Goal: Task Accomplishment & Management: Use online tool/utility

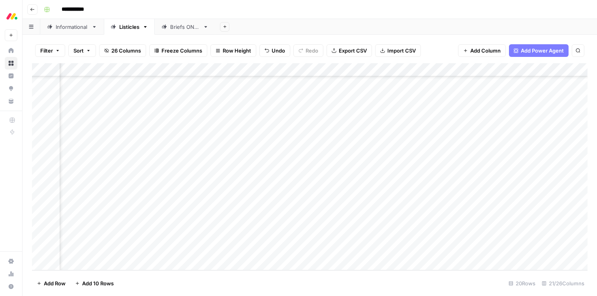
scroll to position [88, 0]
click at [365, 183] on div "Add Column" at bounding box center [309, 166] width 555 height 207
click at [340, 183] on div "Add Column" at bounding box center [309, 166] width 555 height 207
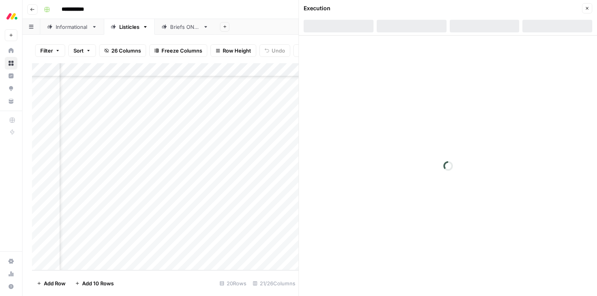
click at [587, 9] on icon "button" at bounding box center [587, 8] width 5 height 5
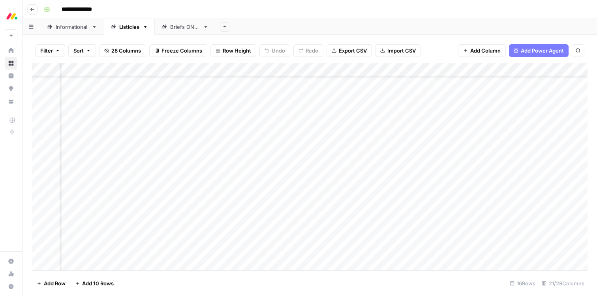
scroll to position [34, 598]
drag, startPoint x: 307, startPoint y: 223, endPoint x: 311, endPoint y: 223, distance: 4.3
click at [307, 223] on div "Add Column" at bounding box center [309, 166] width 555 height 207
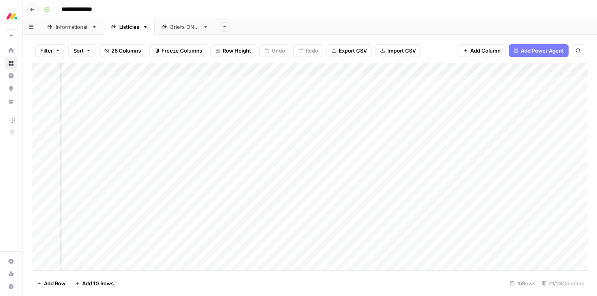
click at [320, 108] on div "Add Column" at bounding box center [309, 166] width 555 height 207
click at [437, 108] on div "Add Column" at bounding box center [309, 166] width 555 height 207
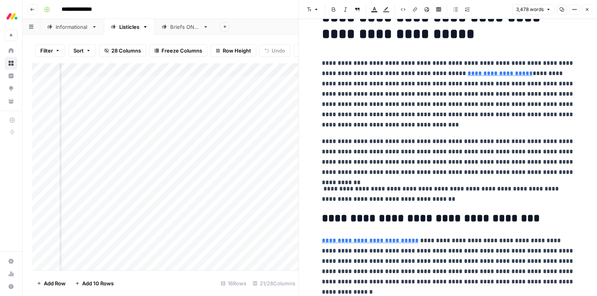
scroll to position [47, 0]
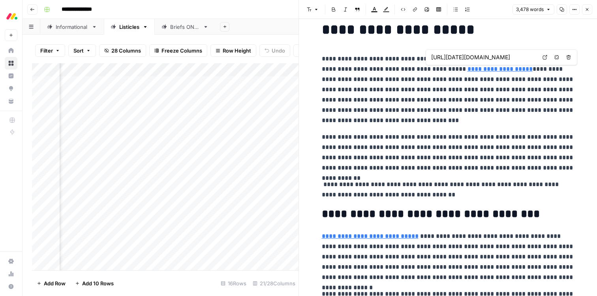
click at [507, 58] on input "https://monday.com/blog/service/service-request/" at bounding box center [483, 57] width 105 height 8
click at [510, 58] on input "https://monday.com/blog/service/service-request/" at bounding box center [483, 57] width 105 height 8
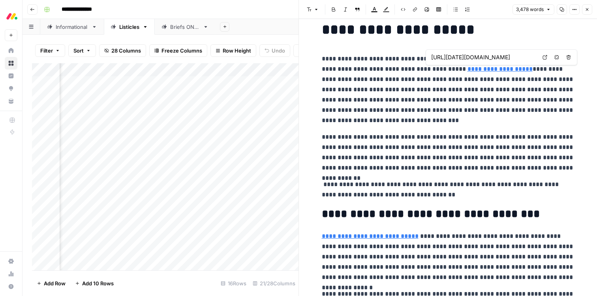
drag, startPoint x: 514, startPoint y: 58, endPoint x: 535, endPoint y: 56, distance: 21.0
click at [535, 57] on input "https://monday.com/blog/service/service-request/" at bounding box center [483, 57] width 105 height 8
click at [496, 109] on p "**********" at bounding box center [448, 90] width 253 height 72
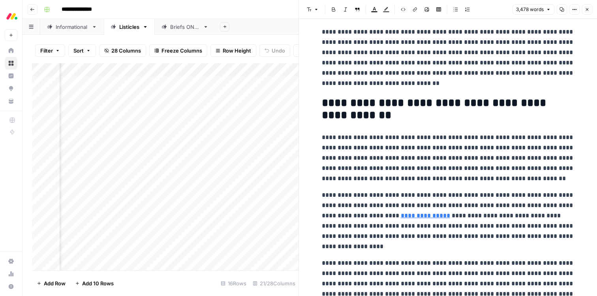
scroll to position [0, 0]
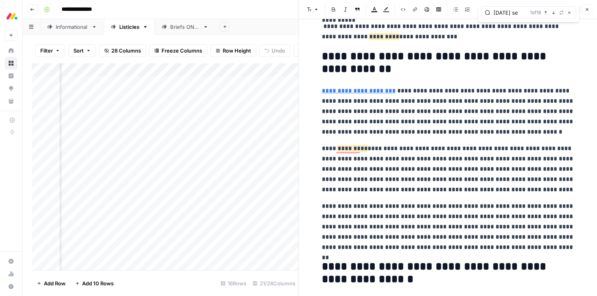
type input "monday se"
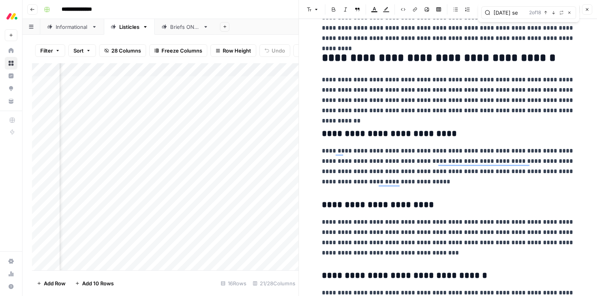
drag, startPoint x: 587, startPoint y: 11, endPoint x: 539, endPoint y: 95, distance: 96.3
click at [587, 11] on icon "button" at bounding box center [587, 9] width 5 height 5
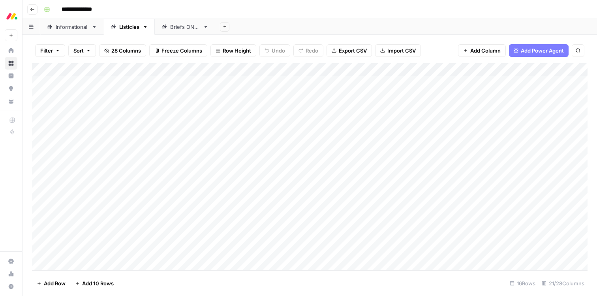
click at [281, 111] on div "Add Column" at bounding box center [309, 166] width 555 height 207
click at [281, 110] on div "Add Column" at bounding box center [309, 166] width 555 height 207
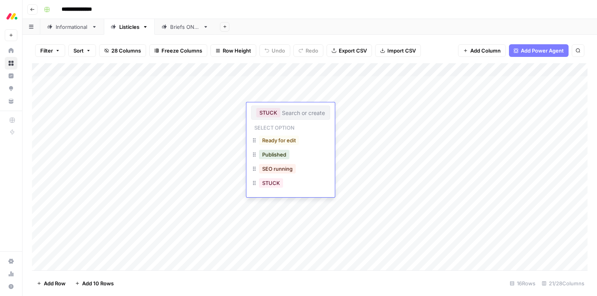
click at [260, 110] on button "STUCK" at bounding box center [268, 112] width 24 height 9
click at [280, 140] on button "Ready for edit" at bounding box center [279, 139] width 40 height 9
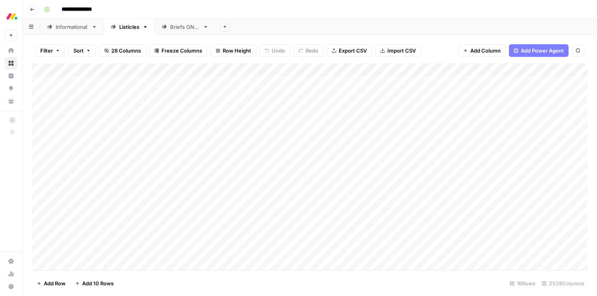
click at [318, 9] on div "**********" at bounding box center [315, 9] width 548 height 13
click at [367, 223] on div "Add Column" at bounding box center [309, 166] width 555 height 207
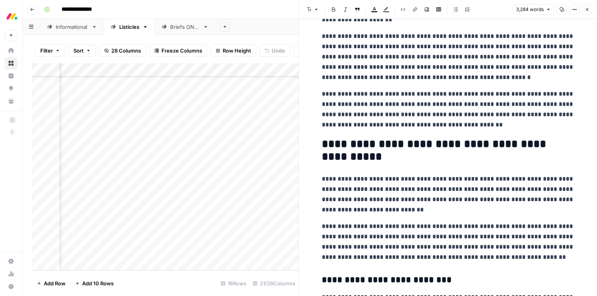
scroll to position [1475, 0]
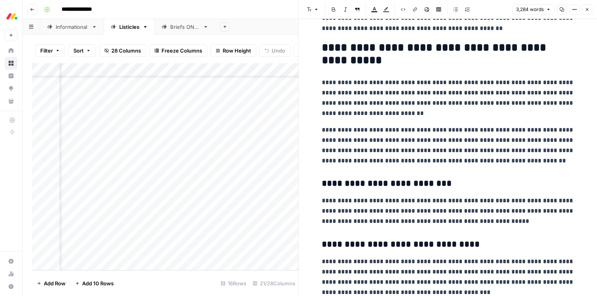
click at [377, 165] on p "**********" at bounding box center [448, 145] width 253 height 41
type input "[DATE]"
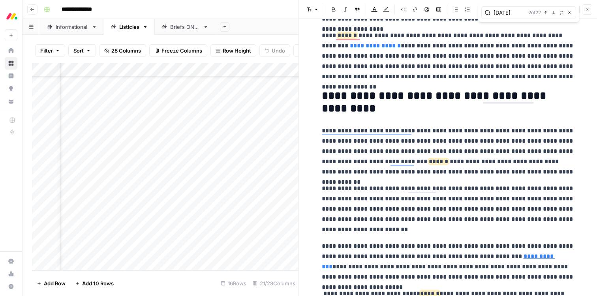
scroll to position [347, 0]
type input "https://monday.com/blog/service/hr-service-management/"
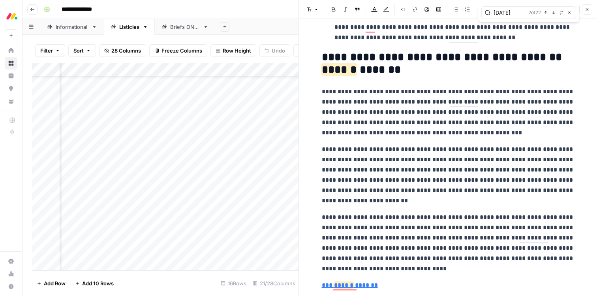
click at [588, 11] on icon "button" at bounding box center [587, 9] width 5 height 5
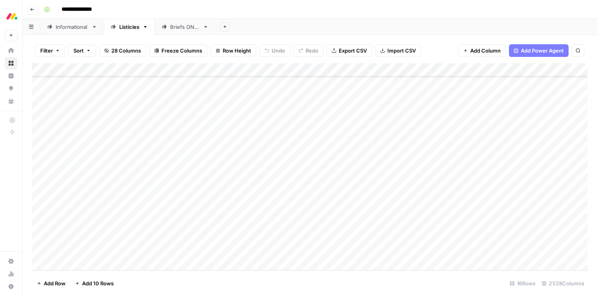
click at [282, 221] on div "Add Column" at bounding box center [309, 166] width 555 height 207
click at [279, 222] on div "Add Column" at bounding box center [309, 166] width 555 height 207
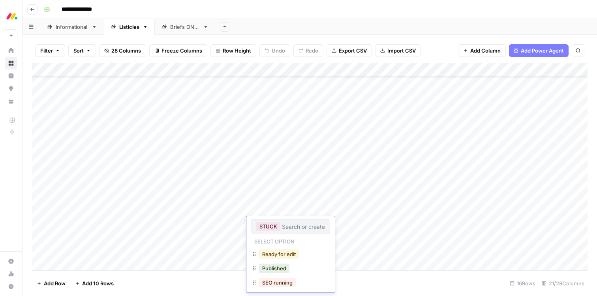
click at [275, 255] on button "Ready for edit" at bounding box center [279, 253] width 40 height 9
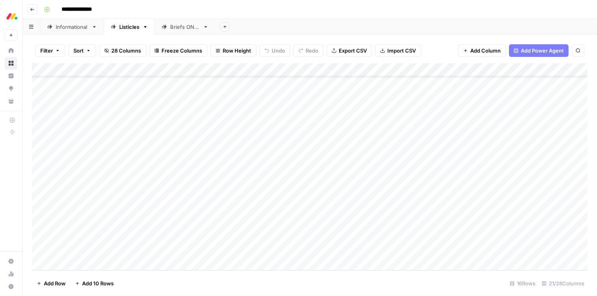
click at [316, 11] on div "**********" at bounding box center [315, 9] width 548 height 13
click at [409, 183] on div "Add Column" at bounding box center [309, 166] width 555 height 207
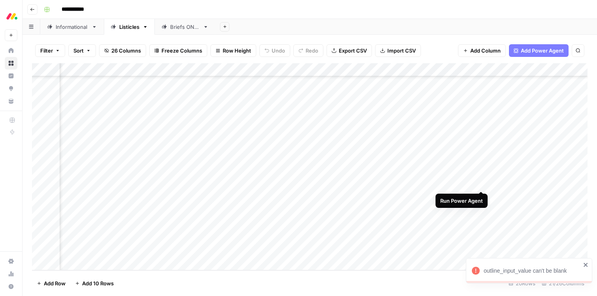
click at [481, 184] on div "Add Column" at bounding box center [309, 166] width 555 height 207
click at [341, 182] on div "Add Column" at bounding box center [309, 166] width 555 height 207
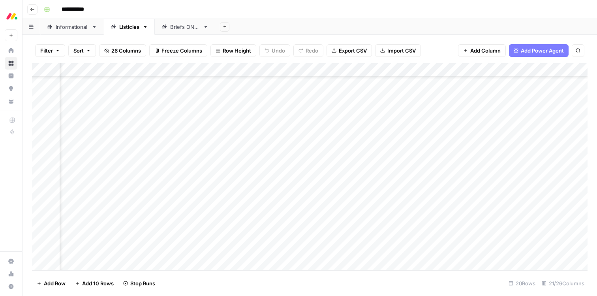
scroll to position [88, 0]
click at [74, 28] on div "Informational" at bounding box center [72, 27] width 33 height 8
click at [129, 31] on link "Listicles" at bounding box center [129, 27] width 51 height 16
click at [298, 183] on div "Add Column" at bounding box center [309, 166] width 555 height 207
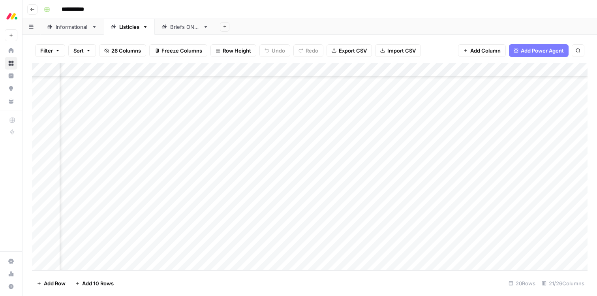
click at [333, 182] on div "Add Column" at bounding box center [309, 166] width 555 height 207
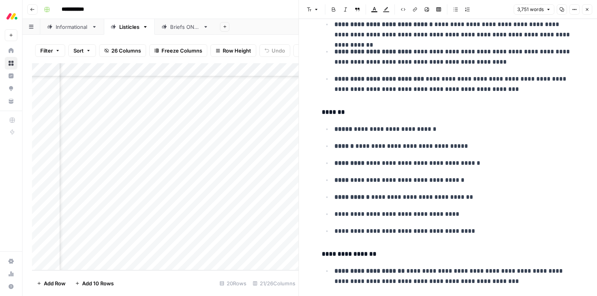
scroll to position [1333, 0]
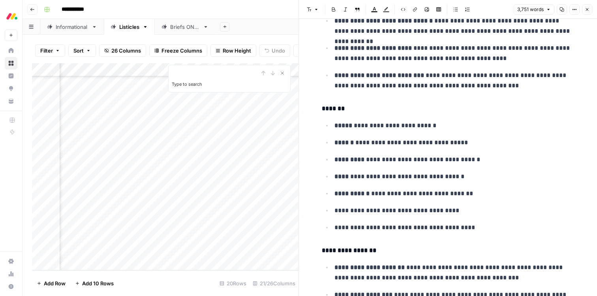
click at [467, 70] on p "**********" at bounding box center [454, 80] width 240 height 21
click at [473, 70] on p "**********" at bounding box center [454, 80] width 240 height 21
type input "[DATE]"
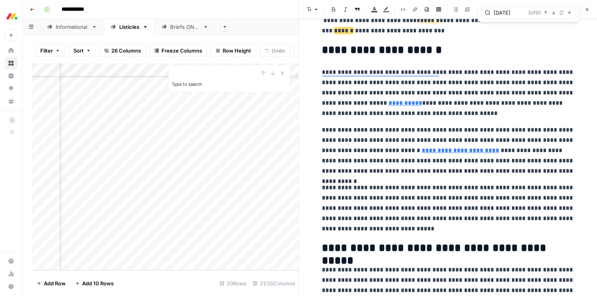
scroll to position [346, 0]
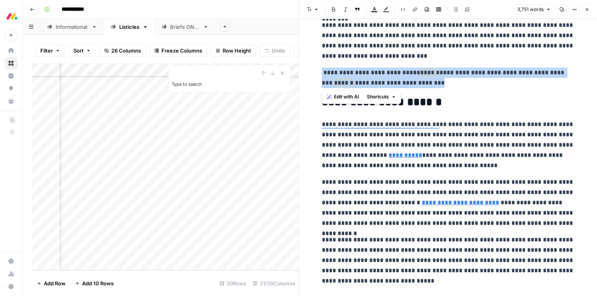
drag, startPoint x: 437, startPoint y: 80, endPoint x: 360, endPoint y: 69, distance: 78.2
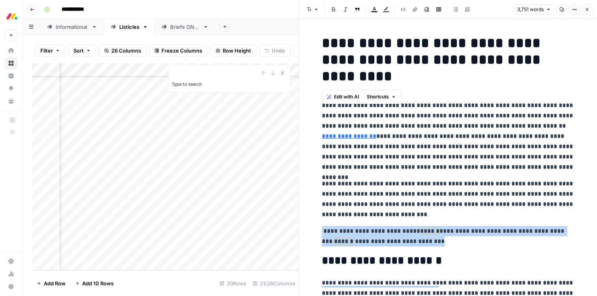
click at [372, 10] on icon "button" at bounding box center [374, 9] width 6 height 6
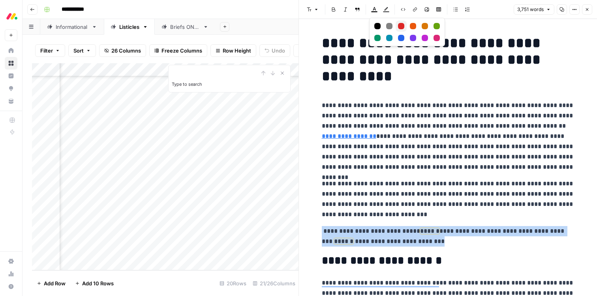
drag, startPoint x: 400, startPoint y: 26, endPoint x: 407, endPoint y: 69, distance: 42.8
click at [400, 26] on div "Red" at bounding box center [401, 26] width 6 height 6
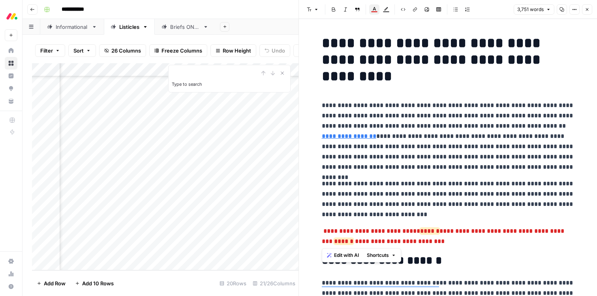
click at [429, 153] on p "**********" at bounding box center [448, 136] width 253 height 72
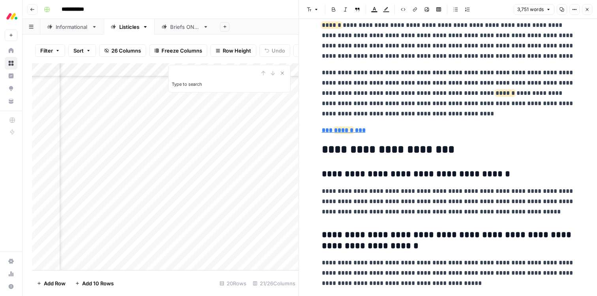
drag, startPoint x: 586, startPoint y: 11, endPoint x: 521, endPoint y: 69, distance: 86.4
click at [586, 11] on icon "button" at bounding box center [587, 9] width 5 height 5
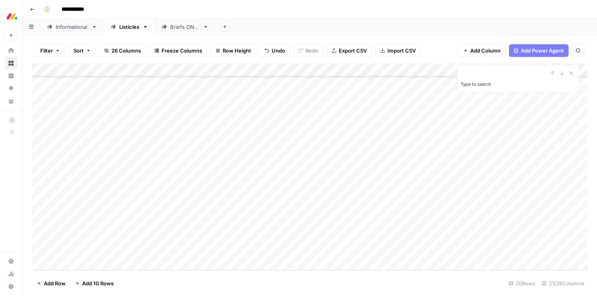
click at [158, 184] on div "Add Column" at bounding box center [309, 166] width 555 height 207
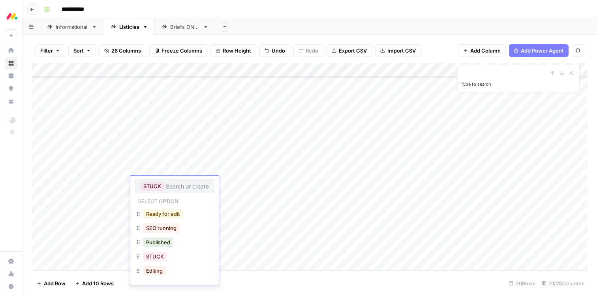
click at [155, 212] on button "Ready for edit" at bounding box center [163, 213] width 40 height 9
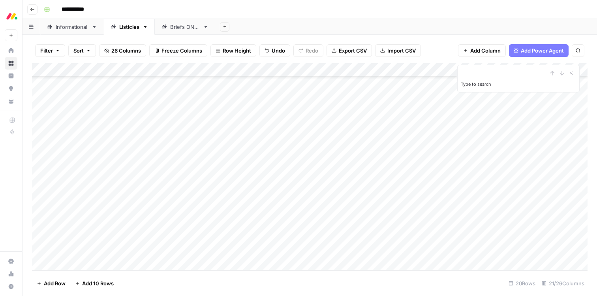
click at [393, 23] on div "Add Sheet" at bounding box center [406, 27] width 382 height 16
